Goal: Information Seeking & Learning: Find specific fact

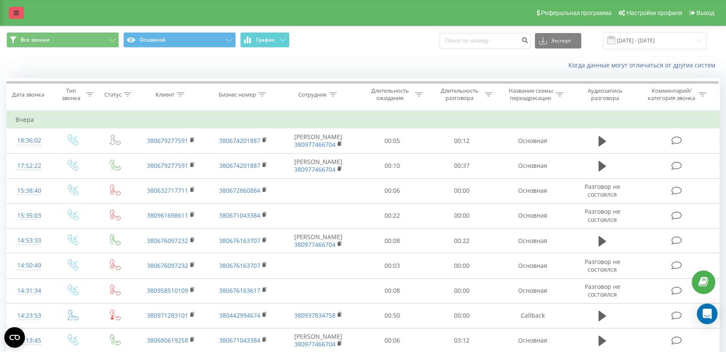
click at [15, 14] on icon at bounding box center [16, 13] width 5 height 6
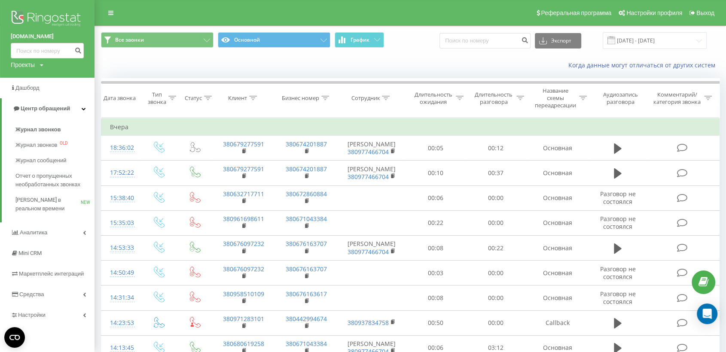
click at [40, 18] on img at bounding box center [47, 19] width 73 height 21
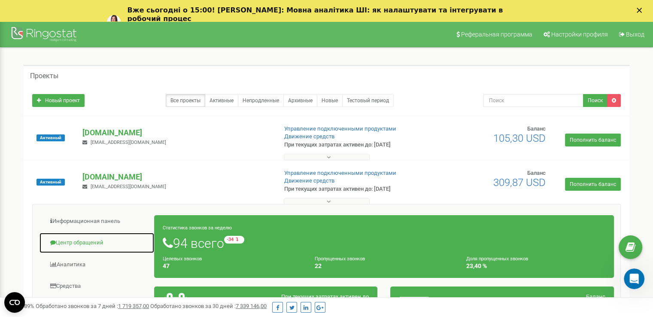
click at [96, 240] on link "Центр обращений" at bounding box center [96, 242] width 115 height 21
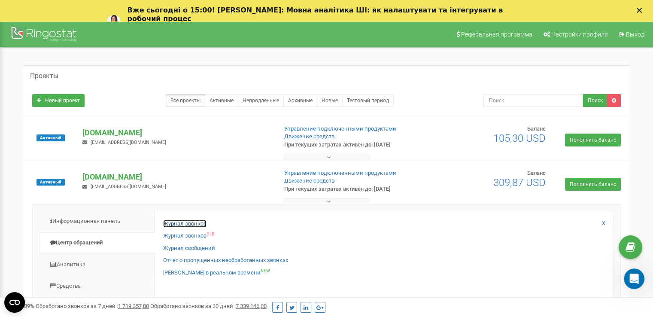
click at [199, 223] on link "Журнал звонков" at bounding box center [184, 224] width 43 height 8
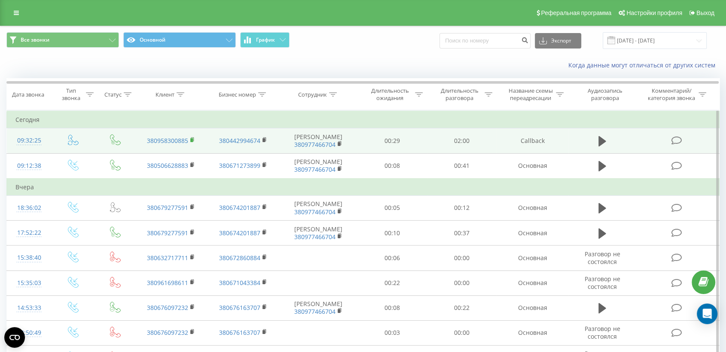
click at [192, 139] on rect at bounding box center [191, 140] width 3 height 4
click at [644, 146] on td at bounding box center [676, 140] width 83 height 25
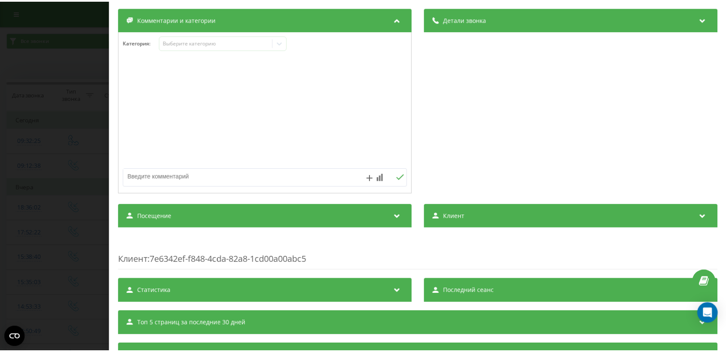
scroll to position [127, 0]
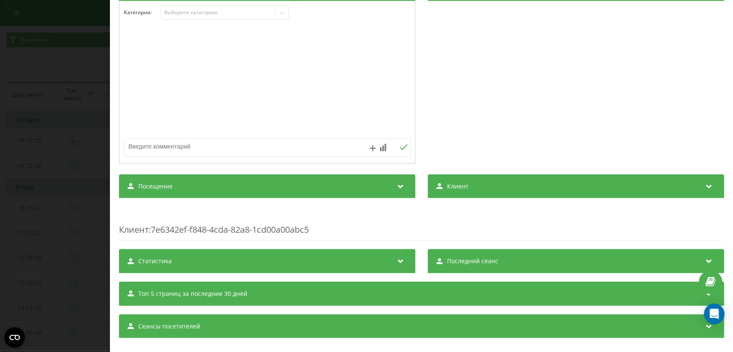
click at [339, 190] on div "Посещение" at bounding box center [267, 186] width 296 height 24
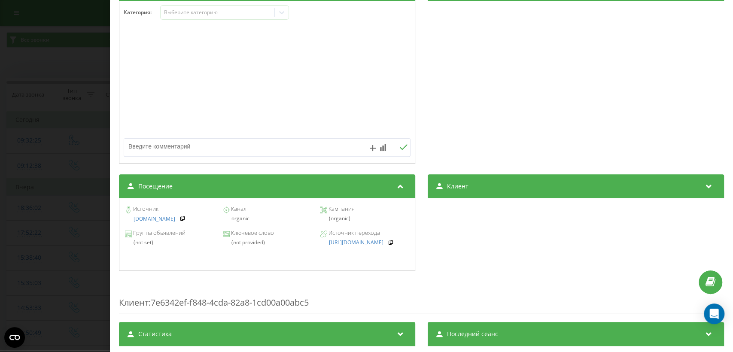
click at [67, 186] on div "Звонок : ua7_-1755585145.1135069 1 x - 02:17 00:00 00:00 Транскрипция Для анали…" at bounding box center [366, 176] width 733 height 352
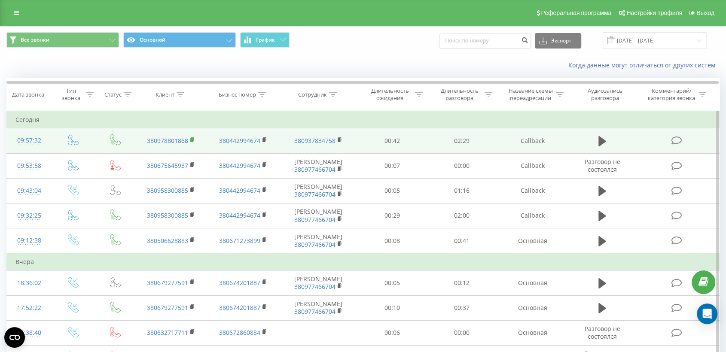
click at [193, 140] on icon at bounding box center [192, 139] width 3 height 4
click at [659, 144] on td at bounding box center [676, 140] width 83 height 25
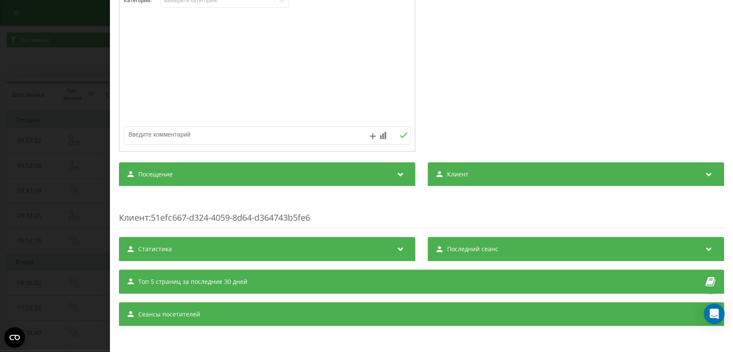
scroll to position [140, 0]
click at [330, 179] on div "Посещение" at bounding box center [267, 174] width 296 height 24
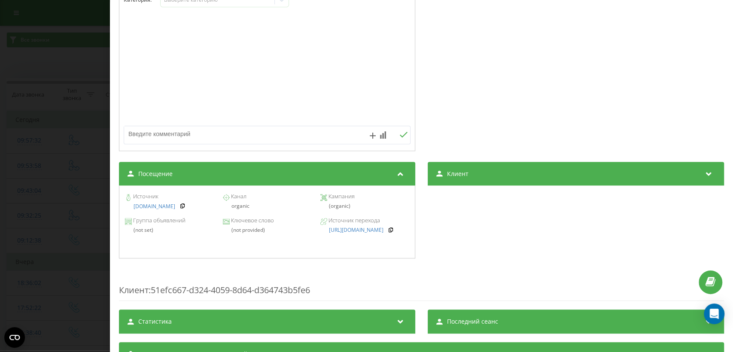
click at [73, 194] on div "Звонок : ua11_-1755586652.1233753 1 x - 02:37 00:00 00:00 Транскрипция Для анал…" at bounding box center [366, 176] width 733 height 352
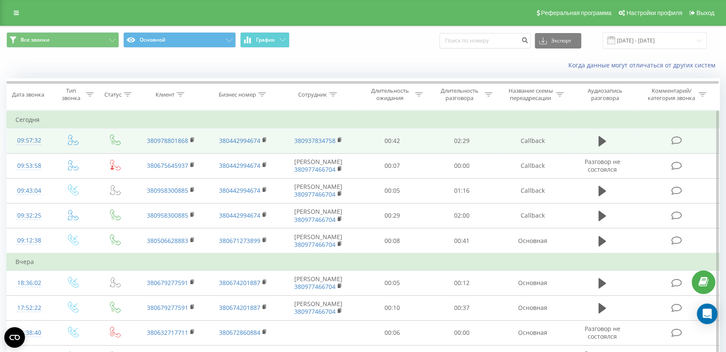
click at [642, 145] on td at bounding box center [676, 140] width 83 height 25
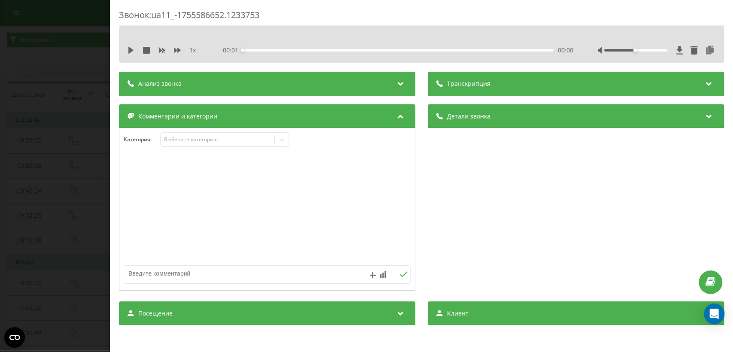
click at [57, 119] on div "Звонок : ua11_-1755586652.1233753 1 x - 00:01 00:00 00:00 Транскрипция Для анал…" at bounding box center [366, 176] width 733 height 352
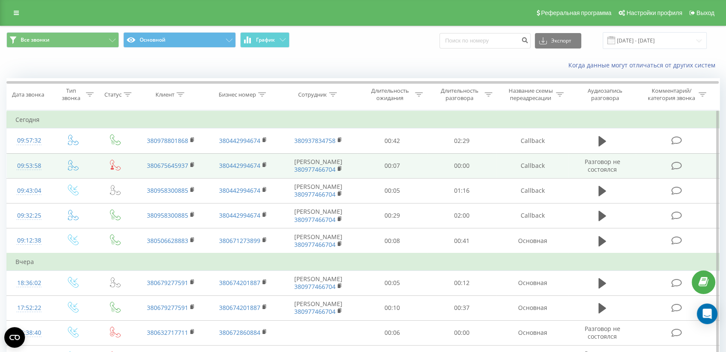
click at [644, 166] on td at bounding box center [676, 165] width 83 height 25
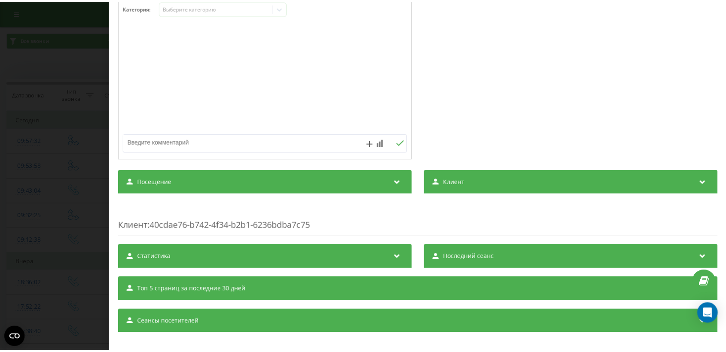
scroll to position [102, 0]
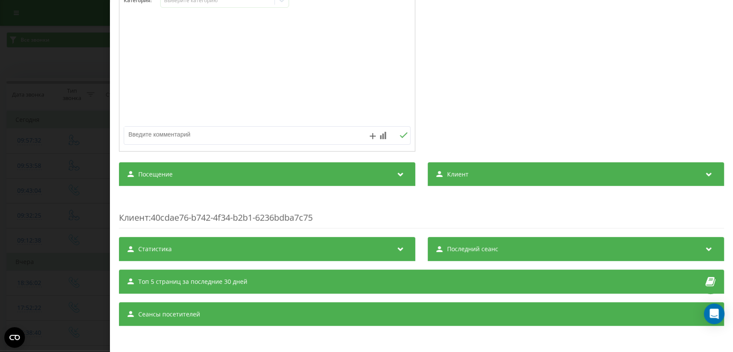
click at [352, 168] on div "Посещение" at bounding box center [267, 174] width 296 height 24
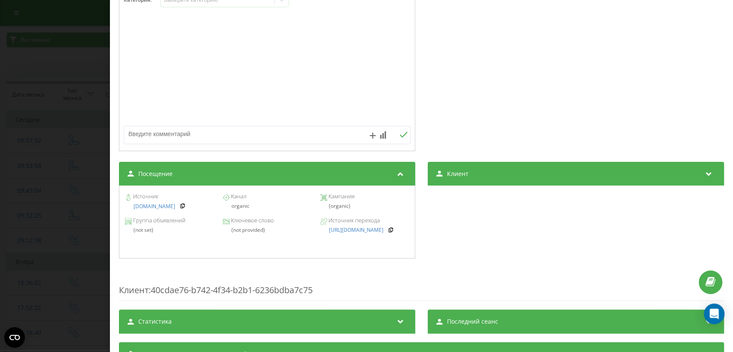
click at [79, 222] on div "Звонок : ua15_-1755586438.37270 Транскрипция Для анализа AI будущих звонков нас…" at bounding box center [366, 176] width 733 height 352
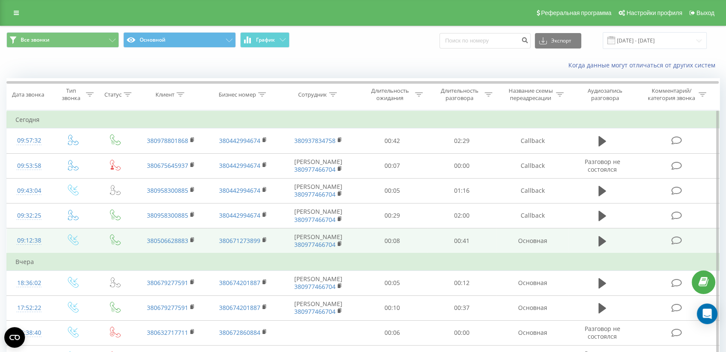
click at [642, 240] on td at bounding box center [676, 240] width 83 height 25
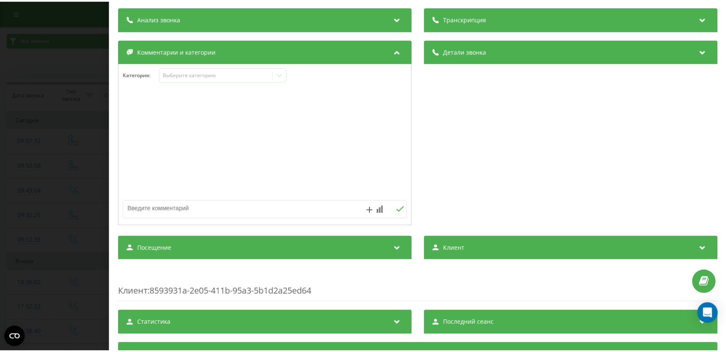
scroll to position [127, 0]
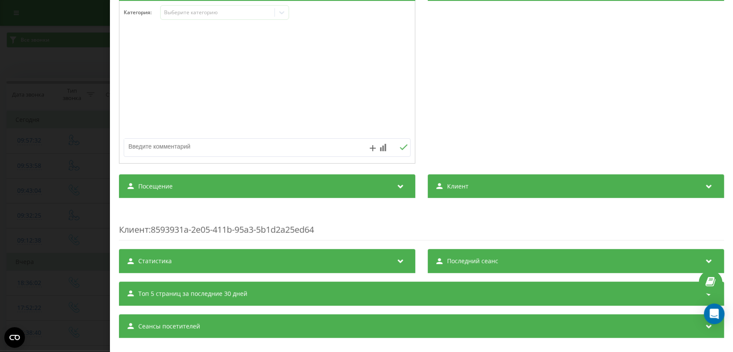
click at [378, 195] on div "Посещение" at bounding box center [267, 186] width 296 height 24
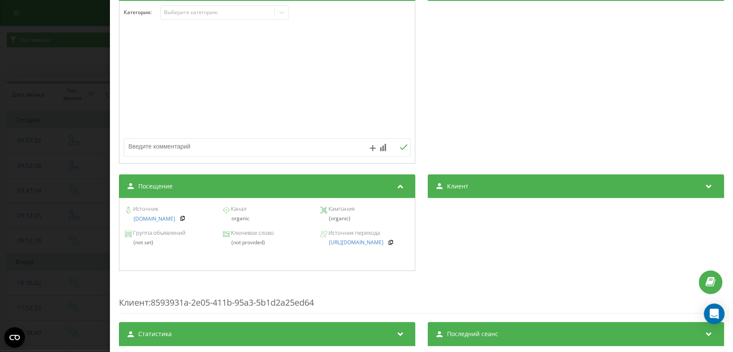
click at [71, 174] on div "Звонок : ua3_-1755583958.1718019 1 x - 00:42 00:00 00:00 Транскрипция Для анали…" at bounding box center [366, 176] width 733 height 352
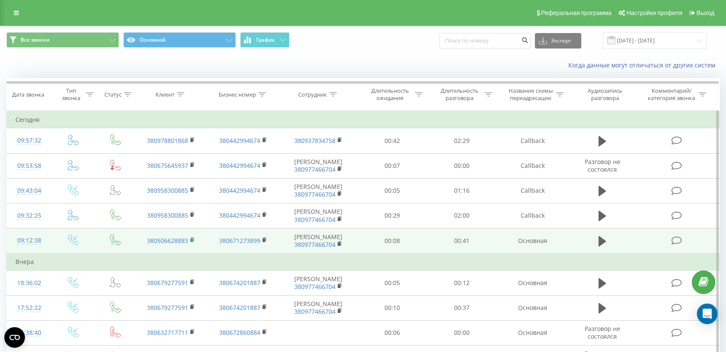
click at [192, 239] on rect at bounding box center [191, 240] width 3 height 4
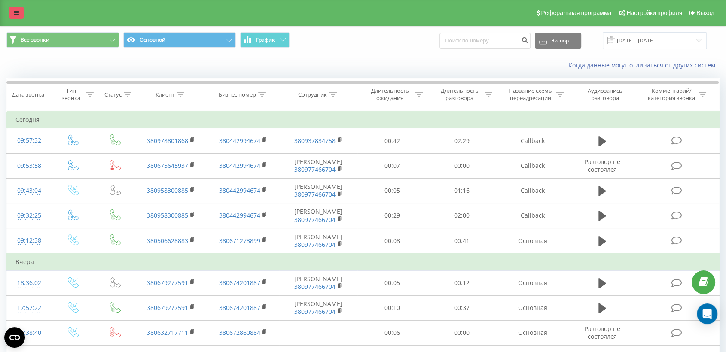
click at [18, 14] on icon at bounding box center [16, 13] width 5 height 6
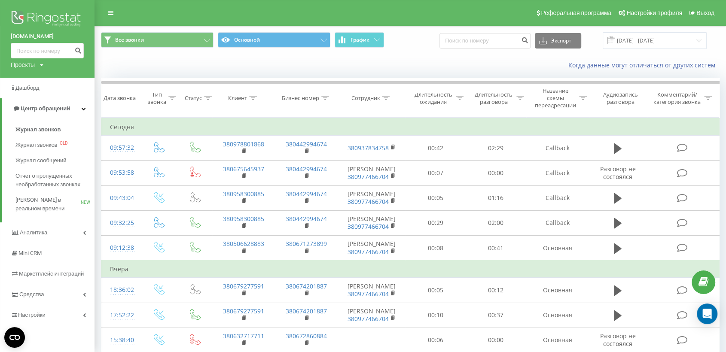
click at [55, 14] on img at bounding box center [47, 19] width 73 height 21
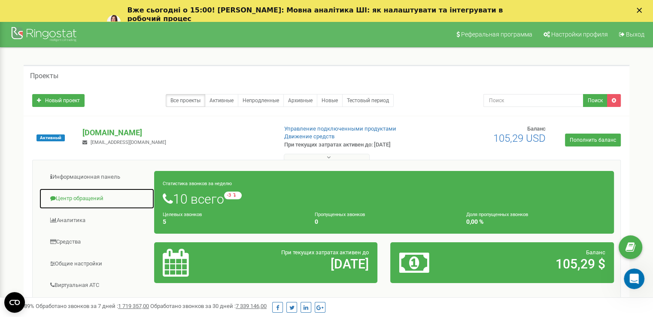
click at [82, 199] on link "Центр обращений" at bounding box center [96, 198] width 115 height 21
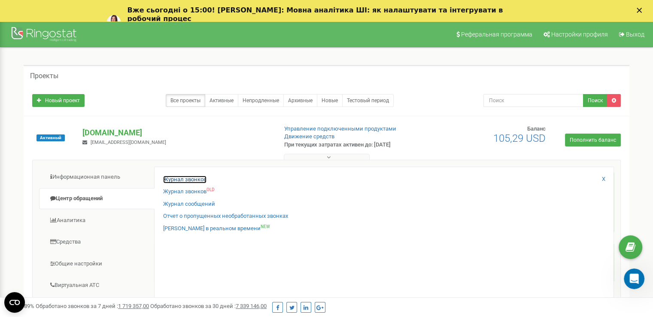
click at [172, 179] on link "Журнал звонков" at bounding box center [184, 180] width 43 height 8
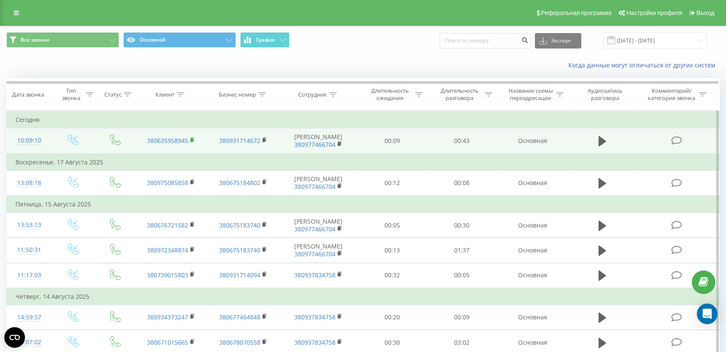
click at [191, 140] on rect at bounding box center [191, 140] width 3 height 4
click at [650, 145] on td at bounding box center [676, 140] width 83 height 25
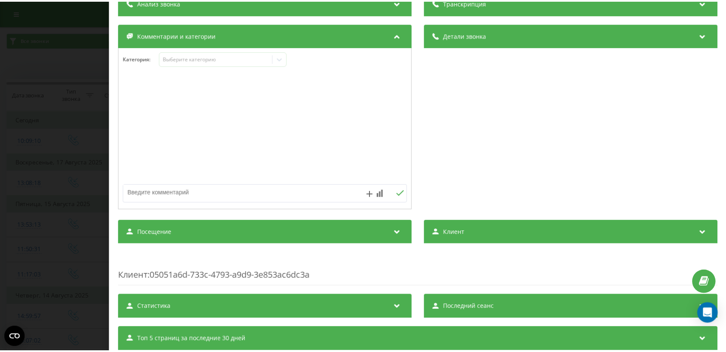
scroll to position [137, 0]
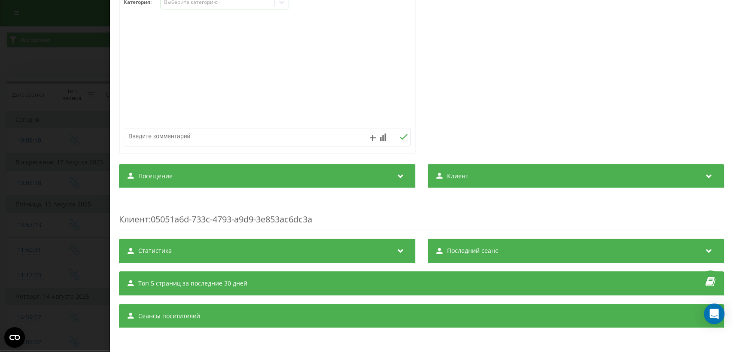
click at [356, 165] on div "Посещение" at bounding box center [267, 176] width 296 height 24
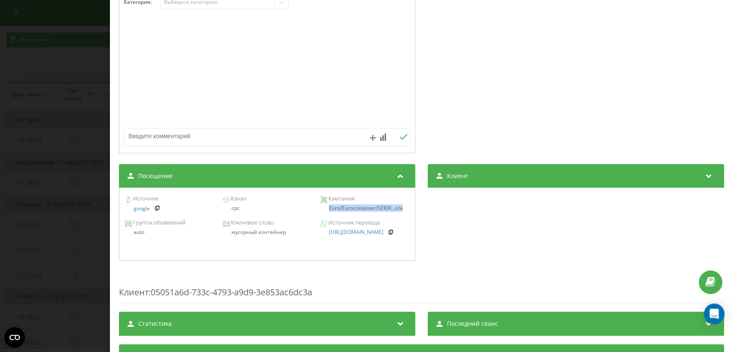
drag, startPoint x: 325, startPoint y: 207, endPoint x: 406, endPoint y: 214, distance: 81.0
click at [406, 214] on div "Источник google Канал cpc Кампания Euro/Eurocontainer/SER/K... n/a" at bounding box center [267, 204] width 287 height 24
copy div "Euro/Eurocontainer/SER/K... n/a"
click at [74, 167] on div "Звонок : ua6_-1755587350.1372601 1 x - 00:44 00:00 00:00 Транскрипция Для анали…" at bounding box center [366, 176] width 733 height 352
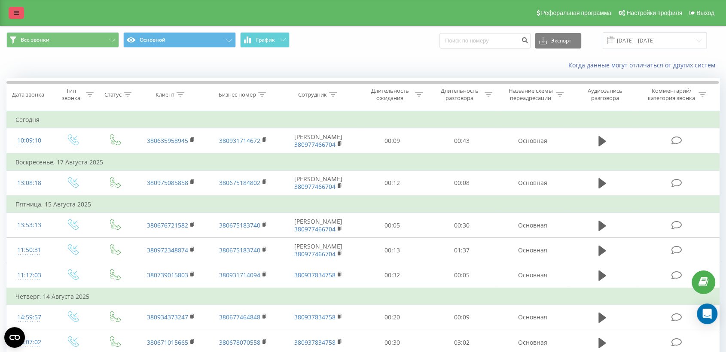
click at [21, 11] on link at bounding box center [16, 13] width 15 height 12
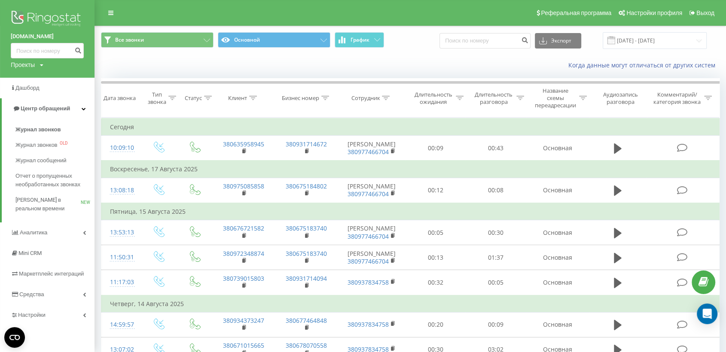
click at [52, 21] on img at bounding box center [47, 19] width 73 height 21
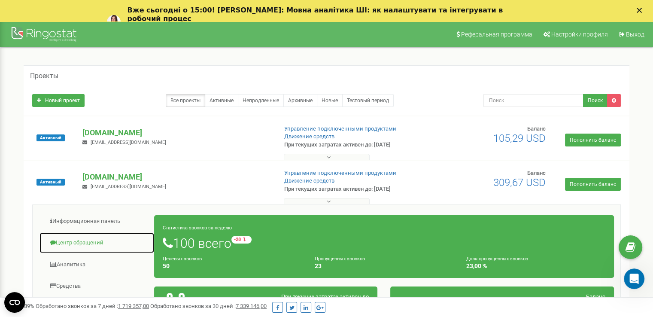
click at [96, 243] on link "Центр обращений" at bounding box center [96, 242] width 115 height 21
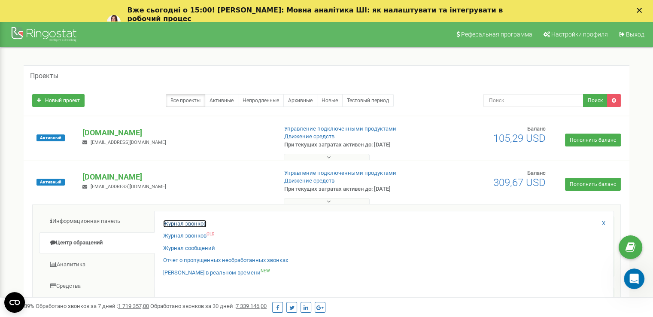
click at [176, 223] on link "Журнал звонков" at bounding box center [184, 224] width 43 height 8
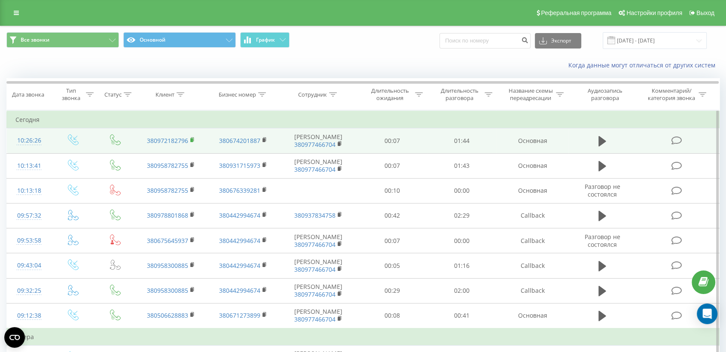
click at [191, 138] on icon at bounding box center [192, 140] width 5 height 6
click at [646, 140] on td at bounding box center [676, 140] width 83 height 25
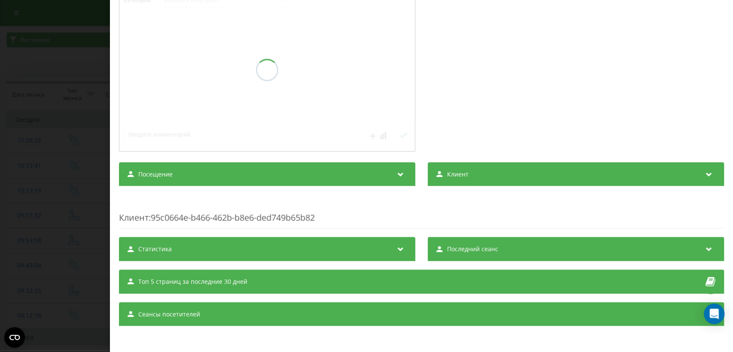
click at [325, 171] on div "Посещение" at bounding box center [267, 174] width 296 height 24
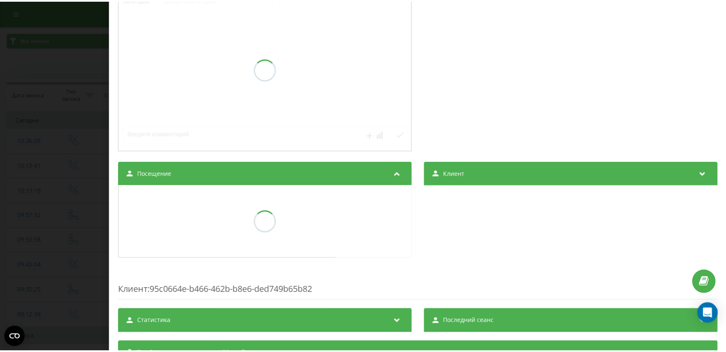
scroll to position [140, 0]
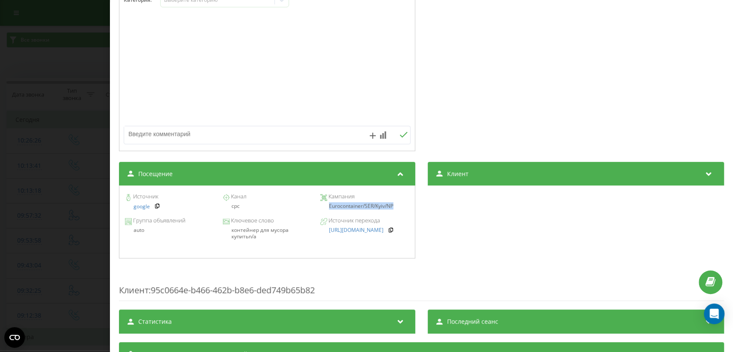
drag, startPoint x: 324, startPoint y: 207, endPoint x: 398, endPoint y: 206, distance: 74.3
click at [398, 206] on div "Eurocontainer/SER/Kyiv/NP" at bounding box center [364, 206] width 89 height 6
copy div "Eurocontainer/SER/Kyiv/NP"
click at [64, 195] on div "Звонок : ua7_-1755588386.1153172 1 x - 01:45 00:00 00:00 Транскрипция Для анали…" at bounding box center [366, 176] width 733 height 352
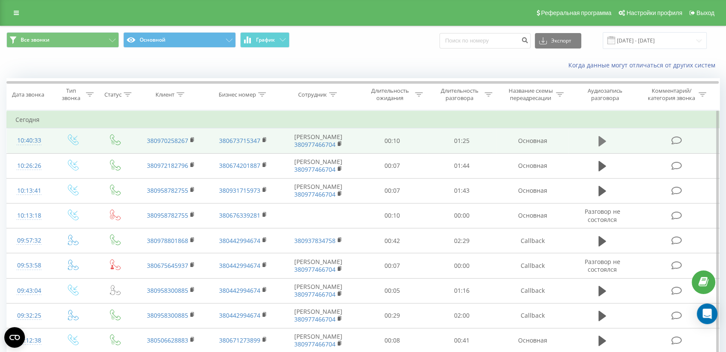
click at [600, 141] on icon at bounding box center [602, 141] width 8 height 10
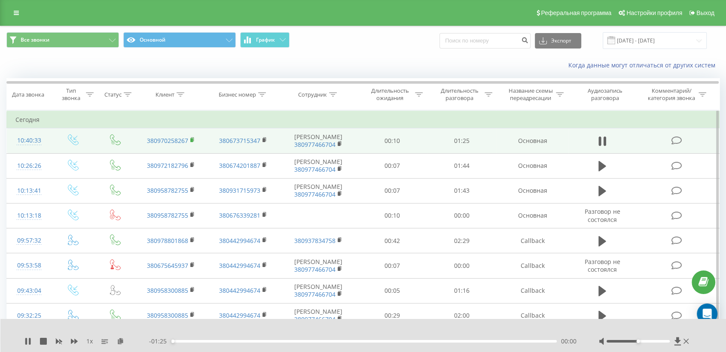
click at [192, 140] on rect at bounding box center [191, 140] width 3 height 4
click at [649, 145] on td at bounding box center [676, 140] width 83 height 25
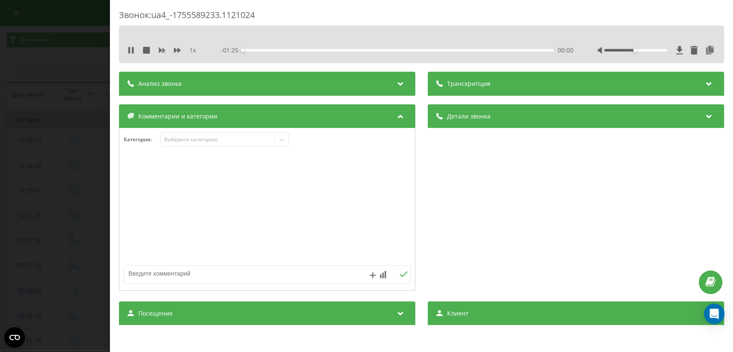
scroll to position [127, 0]
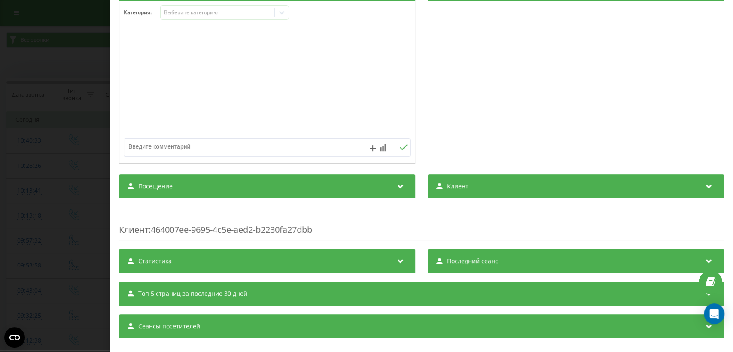
click at [364, 184] on div "Посещение" at bounding box center [267, 186] width 296 height 24
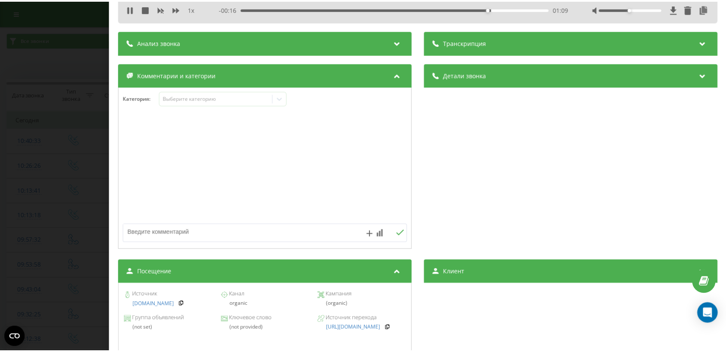
scroll to position [0, 0]
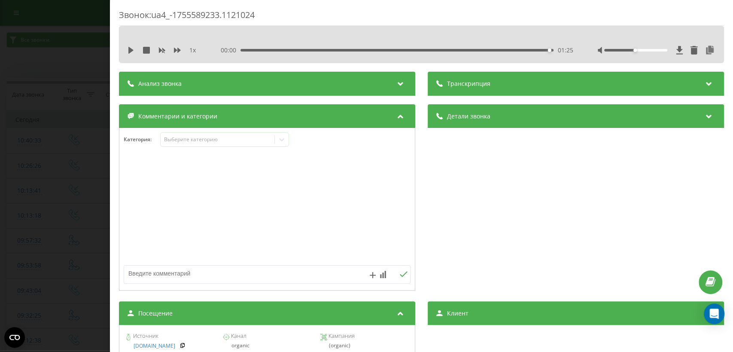
click at [79, 195] on div "Звонок : ua4_-1755589233.1121024 1 x 00:00 01:25 01:25 Транскрипция Для анализа…" at bounding box center [366, 176] width 733 height 352
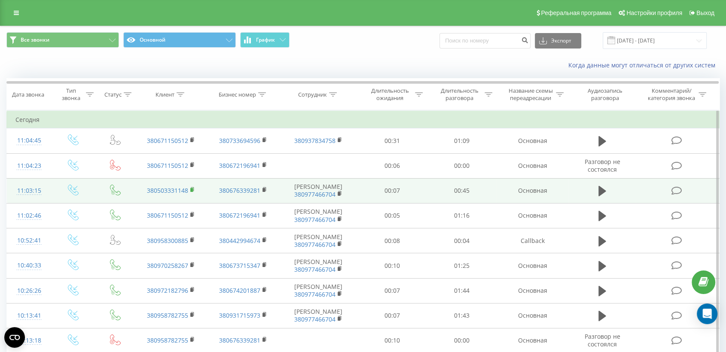
click at [191, 191] on rect at bounding box center [191, 190] width 3 height 4
click at [647, 192] on td at bounding box center [676, 190] width 83 height 25
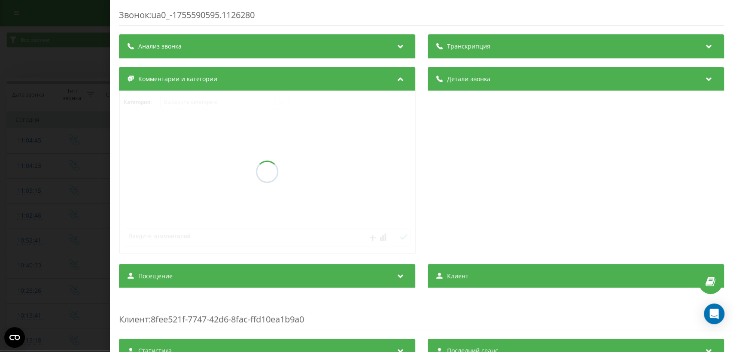
click at [304, 193] on div at bounding box center [266, 172] width 295 height 162
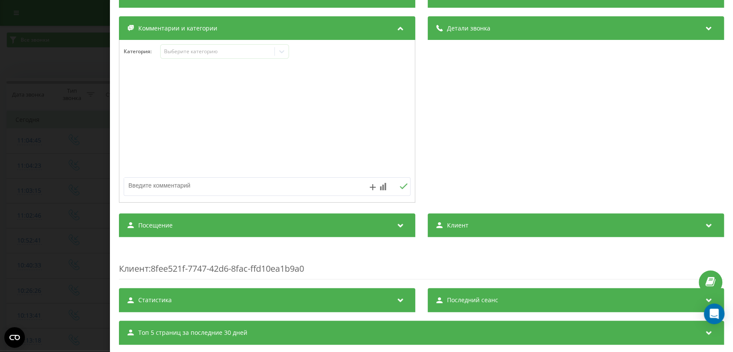
scroll to position [127, 0]
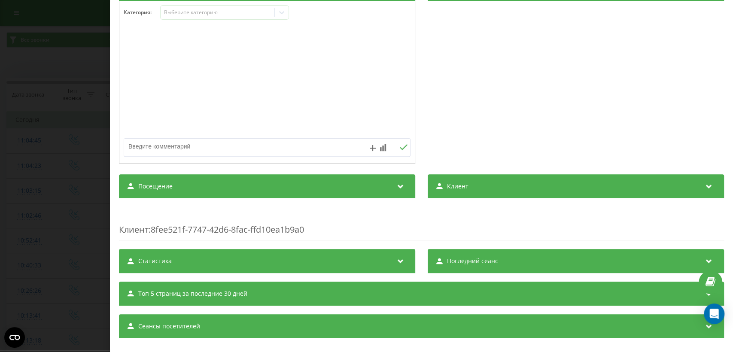
click at [301, 198] on div "Посещение" at bounding box center [267, 186] width 296 height 24
